Goal: Task Accomplishment & Management: Manage account settings

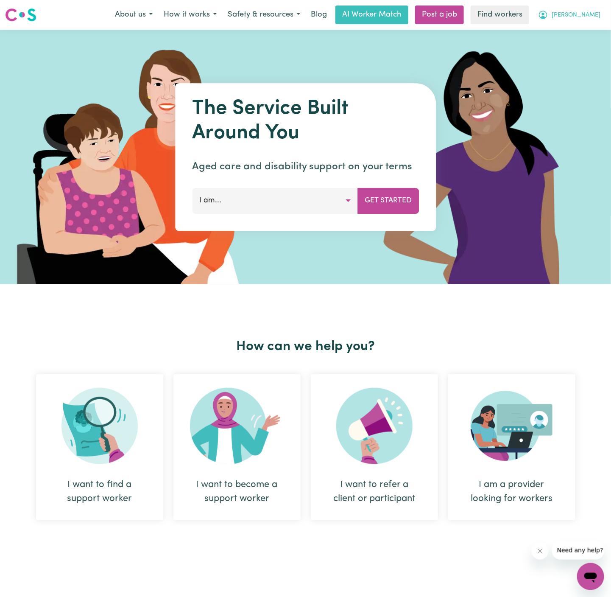
click at [604, 15] on button "[PERSON_NAME]" at bounding box center [569, 15] width 73 height 18
click at [586, 48] on link "Logout" at bounding box center [572, 49] width 67 height 16
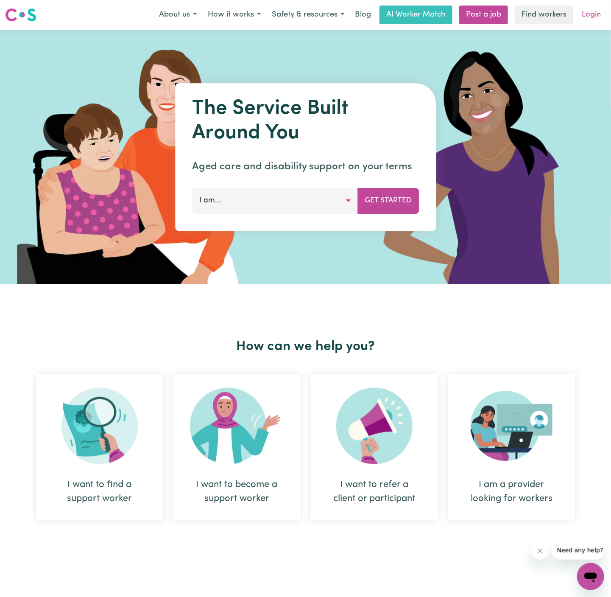
click at [597, 18] on link "Login" at bounding box center [591, 15] width 29 height 19
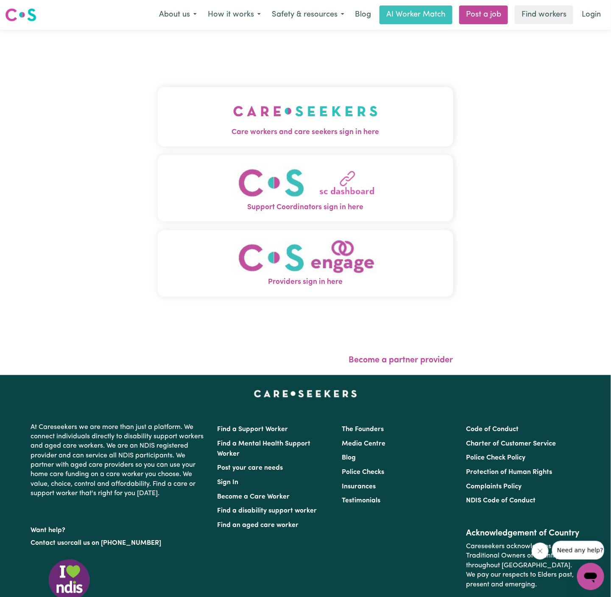
click at [387, 130] on span "Care workers and care seekers sign in here" at bounding box center [306, 132] width 296 height 11
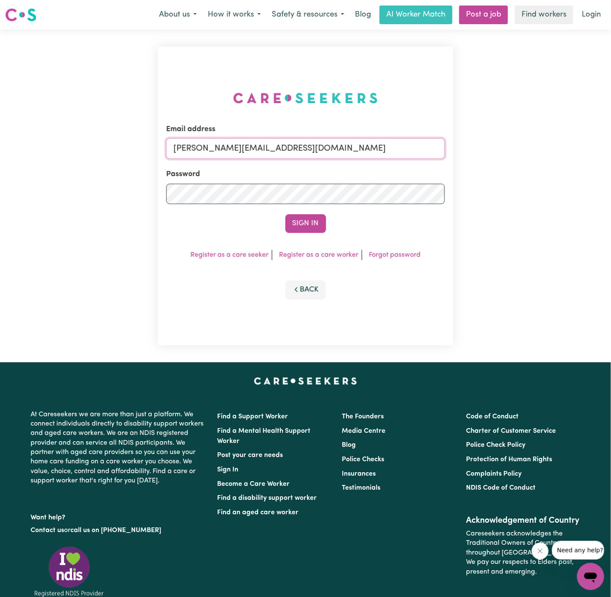
click at [352, 154] on input "[PERSON_NAME][EMAIL_ADDRESS][DOMAIN_NAME]" at bounding box center [305, 148] width 279 height 20
click at [364, 154] on input "[PERSON_NAME][EMAIL_ADDRESS][DOMAIN_NAME]" at bounding box center [305, 148] width 279 height 20
drag, startPoint x: 218, startPoint y: 148, endPoint x: 548, endPoint y: 152, distance: 330.9
click at [548, 152] on div "Email address superuser~DanaePotterALC@careseekers.com.au Password Sign In Regi…" at bounding box center [305, 196] width 611 height 333
type input "superuser~momenazahedi@gmail.com"
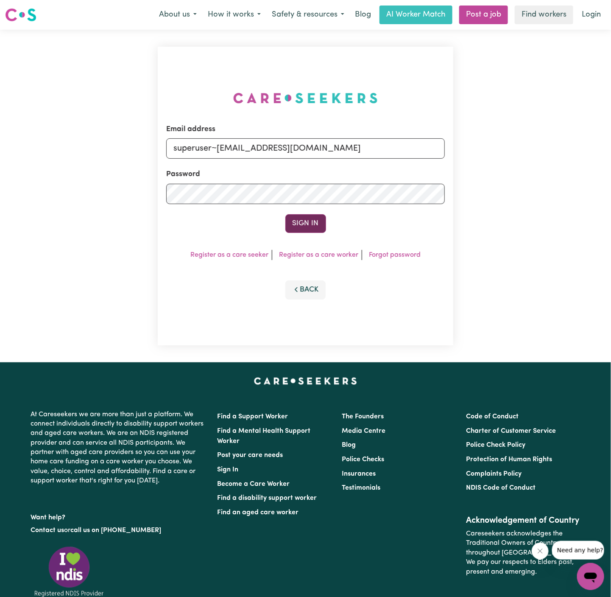
click at [312, 220] on button "Sign In" at bounding box center [305, 223] width 41 height 19
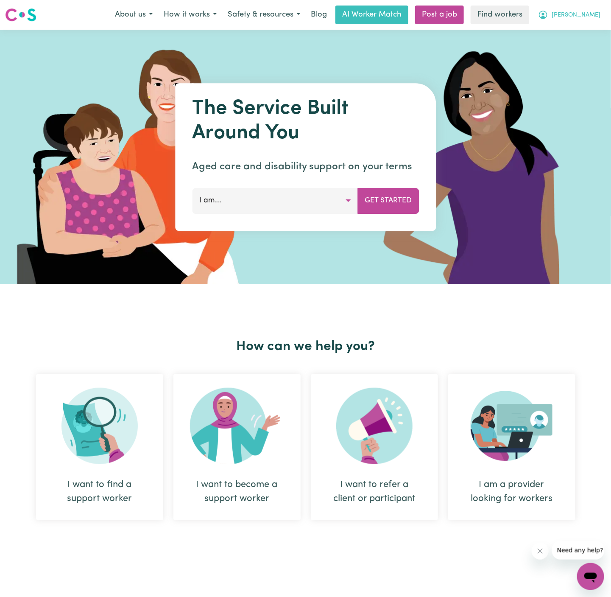
click at [596, 13] on span "[PERSON_NAME]" at bounding box center [576, 15] width 49 height 9
click at [588, 44] on link "Logout" at bounding box center [572, 49] width 67 height 16
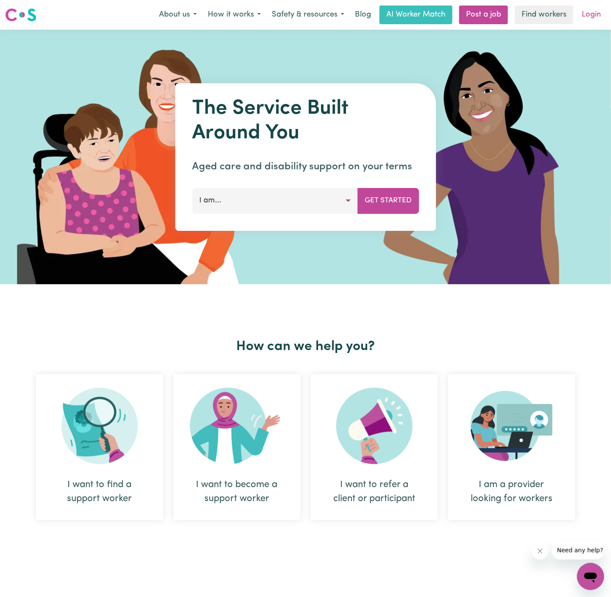
click at [590, 12] on link "Login" at bounding box center [591, 15] width 29 height 19
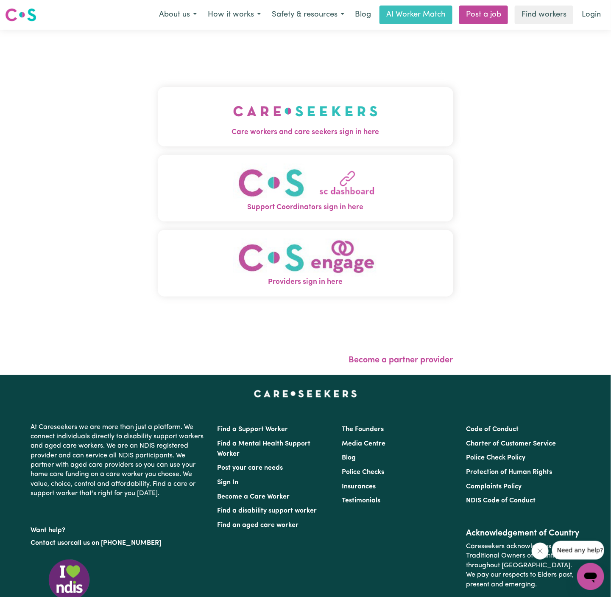
click at [382, 101] on button "Care workers and care seekers sign in here" at bounding box center [306, 116] width 296 height 59
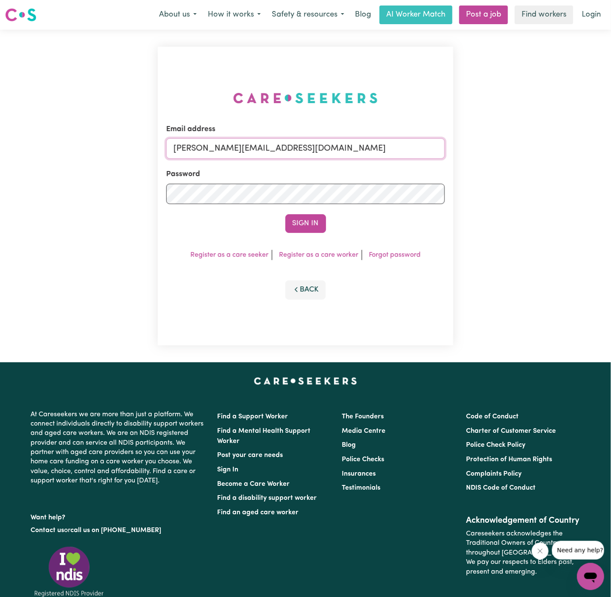
click at [366, 151] on input "[PERSON_NAME][EMAIL_ADDRESS][DOMAIN_NAME]" at bounding box center [305, 148] width 279 height 20
click at [264, 155] on input "[EMAIL_ADDRESS][DOMAIN_NAME]" at bounding box center [305, 148] width 279 height 20
type input "[PERSON_NAME][EMAIL_ADDRESS][DOMAIN_NAME]"
click at [310, 218] on button "Sign In" at bounding box center [305, 223] width 41 height 19
